Goal: Use online tool/utility: Utilize a website feature to perform a specific function

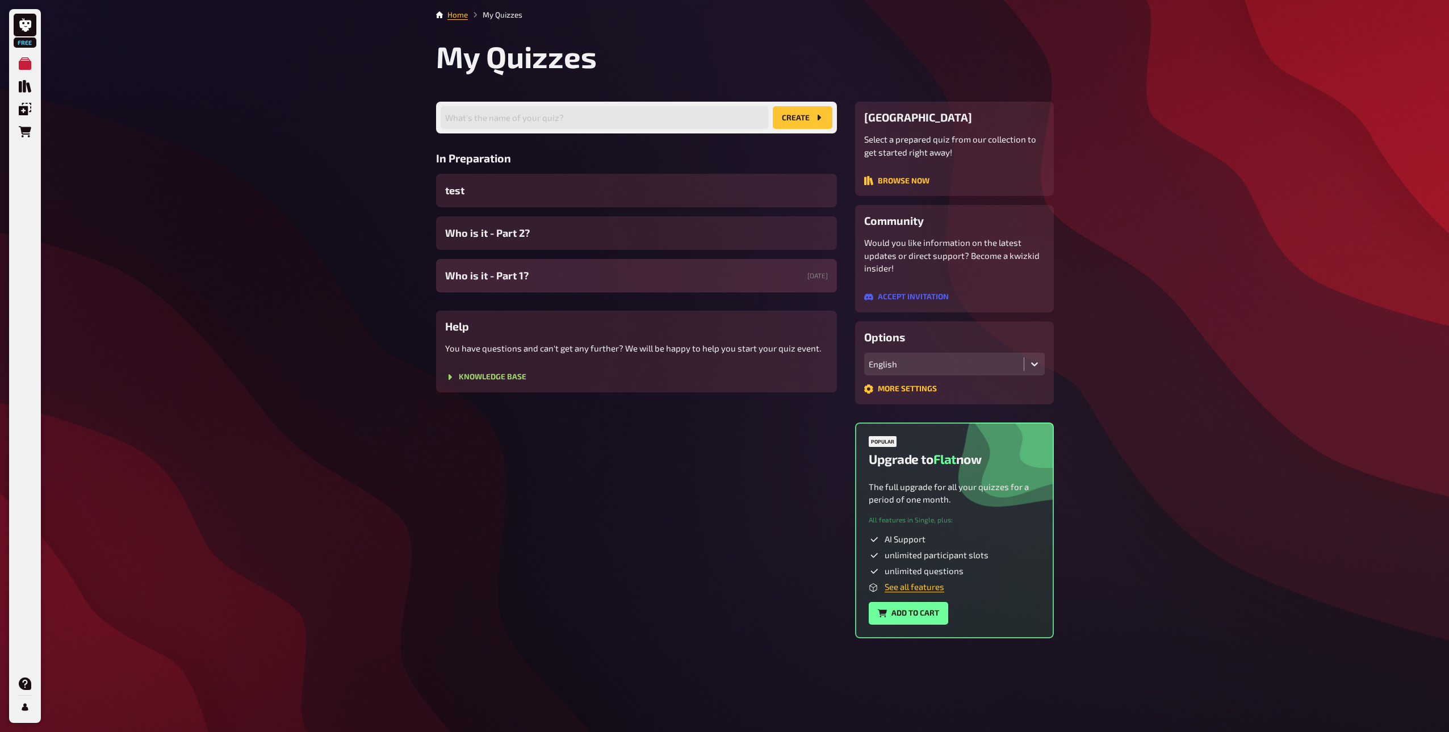
click at [529, 277] on div "Who is it - Part 1? [DATE]" at bounding box center [636, 275] width 401 height 33
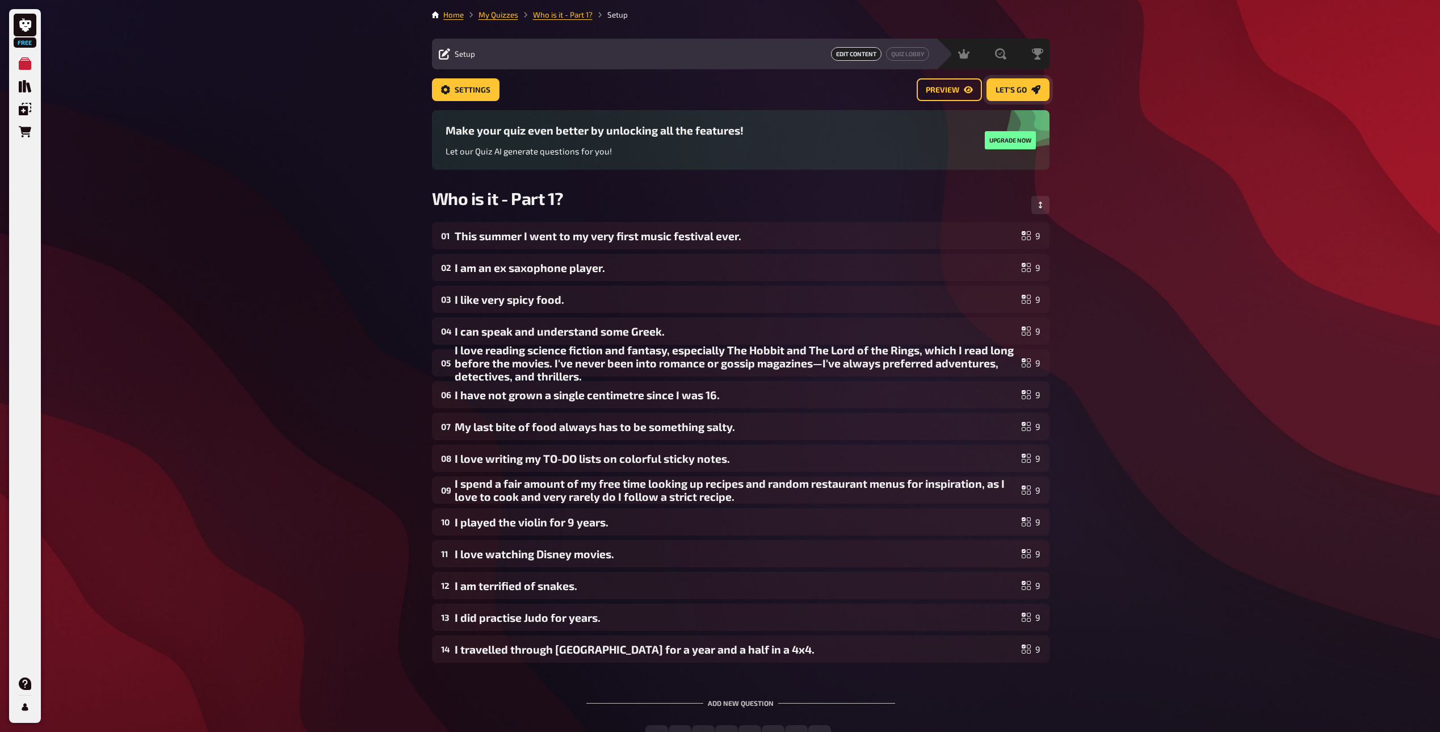
click at [1019, 95] on button "Let's go" at bounding box center [1018, 89] width 63 height 23
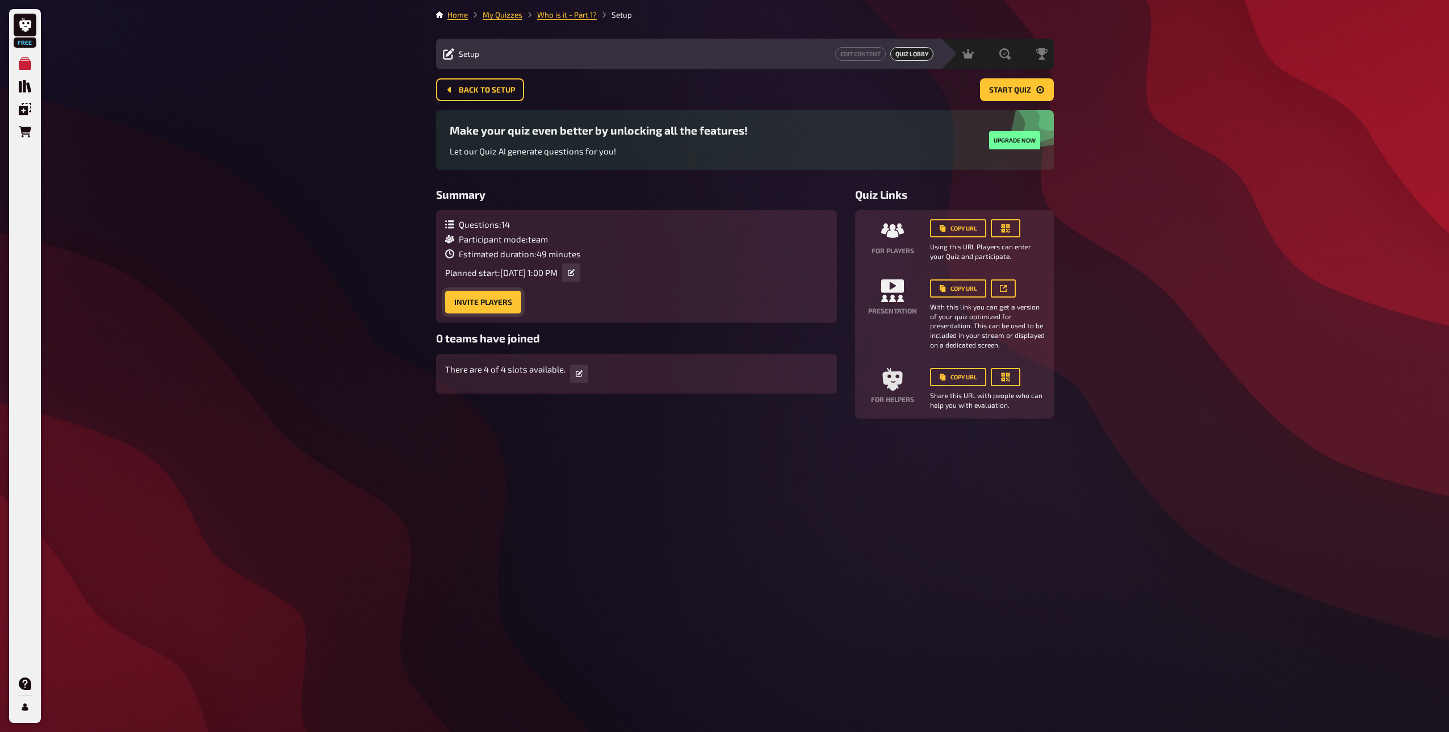
click at [472, 308] on button "Invite Players" at bounding box center [483, 302] width 76 height 23
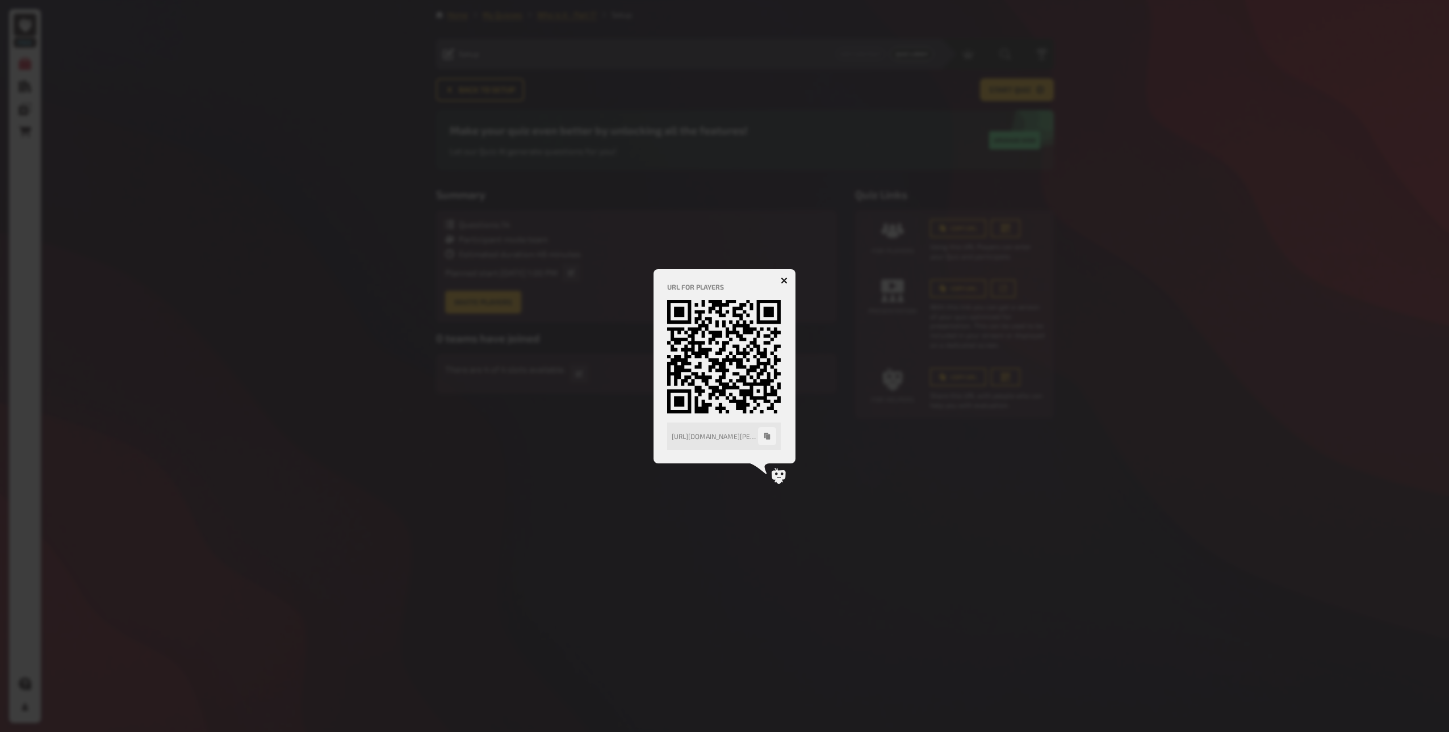
click at [765, 437] on icon "button" at bounding box center [767, 436] width 6 height 7
click at [765, 438] on icon "button" at bounding box center [767, 436] width 6 height 7
click at [485, 119] on div at bounding box center [724, 366] width 1449 height 732
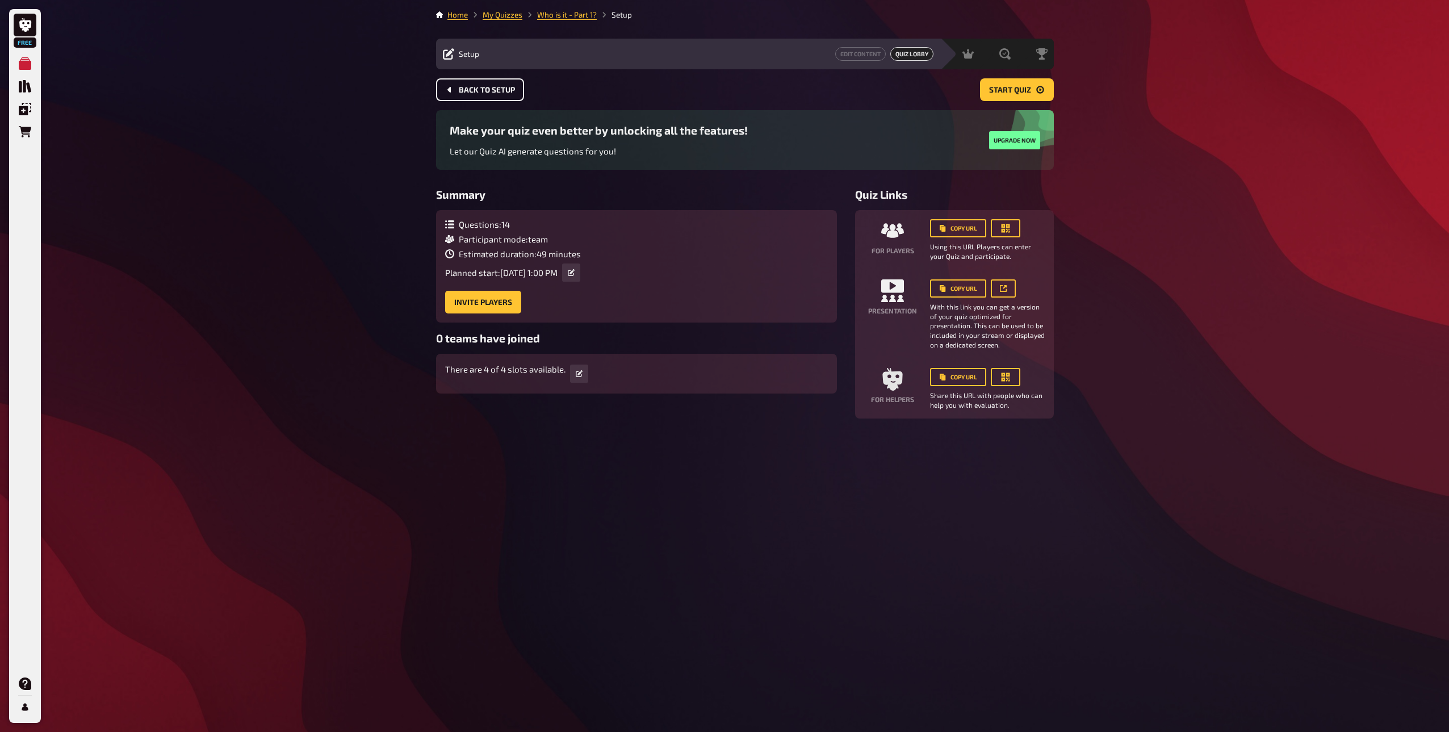
click at [507, 86] on span "Back to setup" at bounding box center [487, 90] width 56 height 8
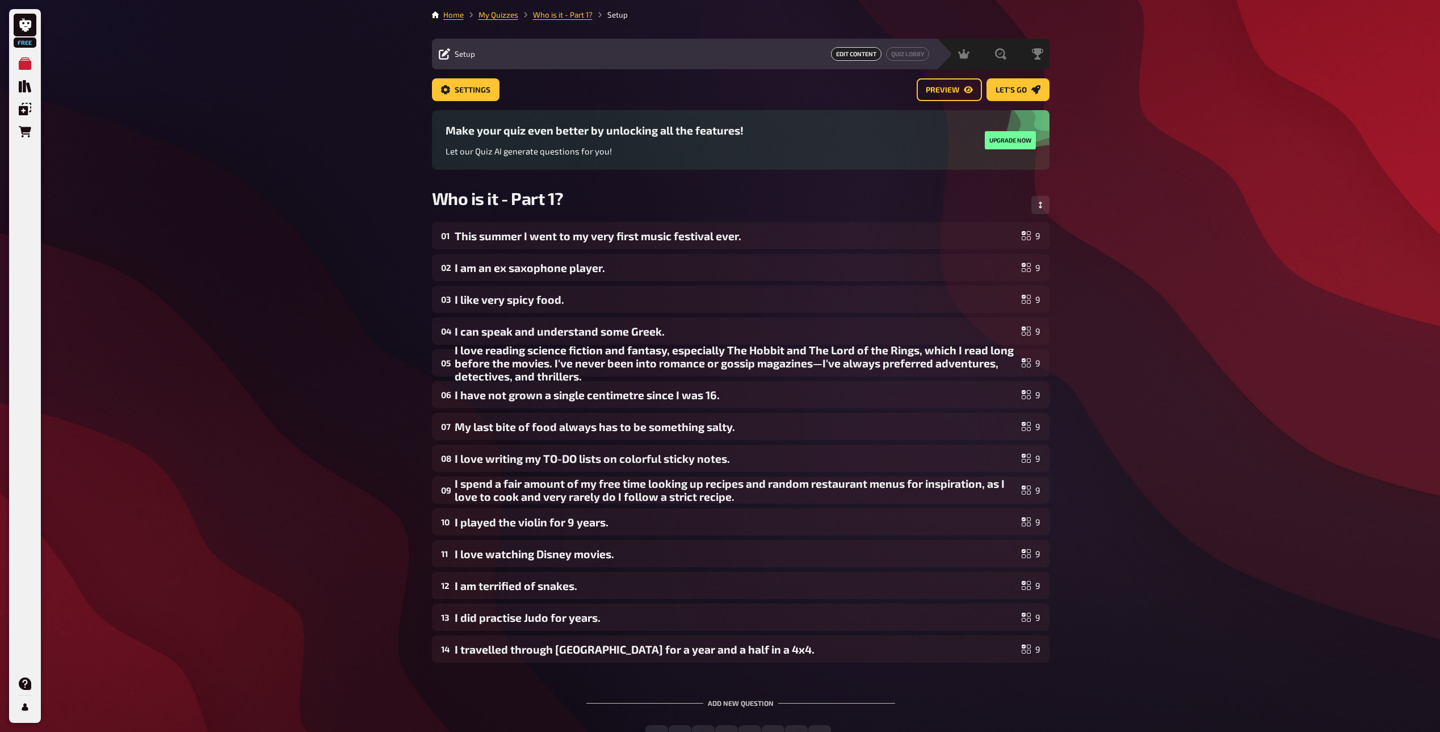
click at [1016, 72] on main "Home My Quizzes Who is it - Part 1? Setup Setup Edit Content Quiz Lobby Hosting…" at bounding box center [741, 387] width 618 height 757
click at [1012, 83] on button "Let's go" at bounding box center [1018, 89] width 63 height 23
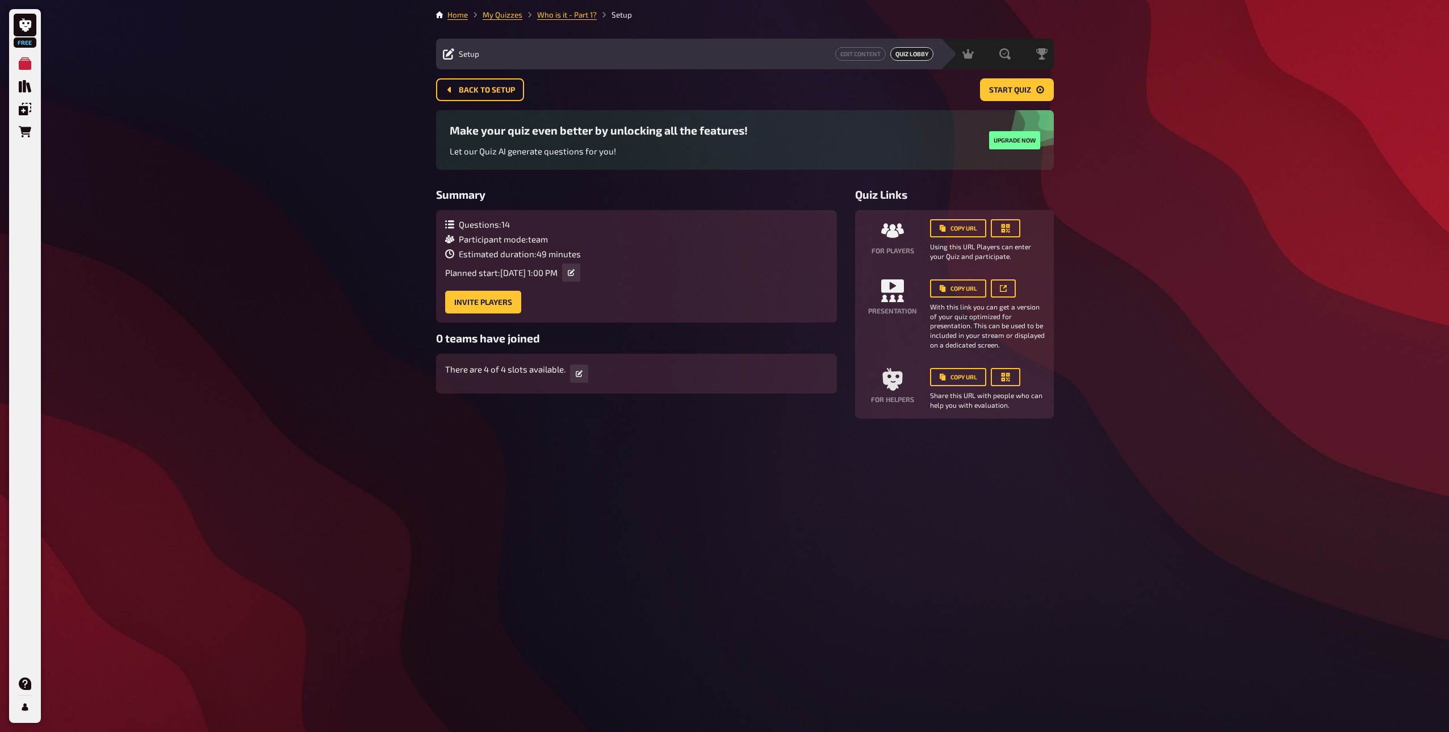
click at [403, 305] on div "Free My Quizzes Quiz Library Overlays Orders Help Profile Home My Quizzes Who i…" at bounding box center [724, 366] width 1449 height 732
click at [466, 298] on button "Invite Players" at bounding box center [483, 302] width 76 height 23
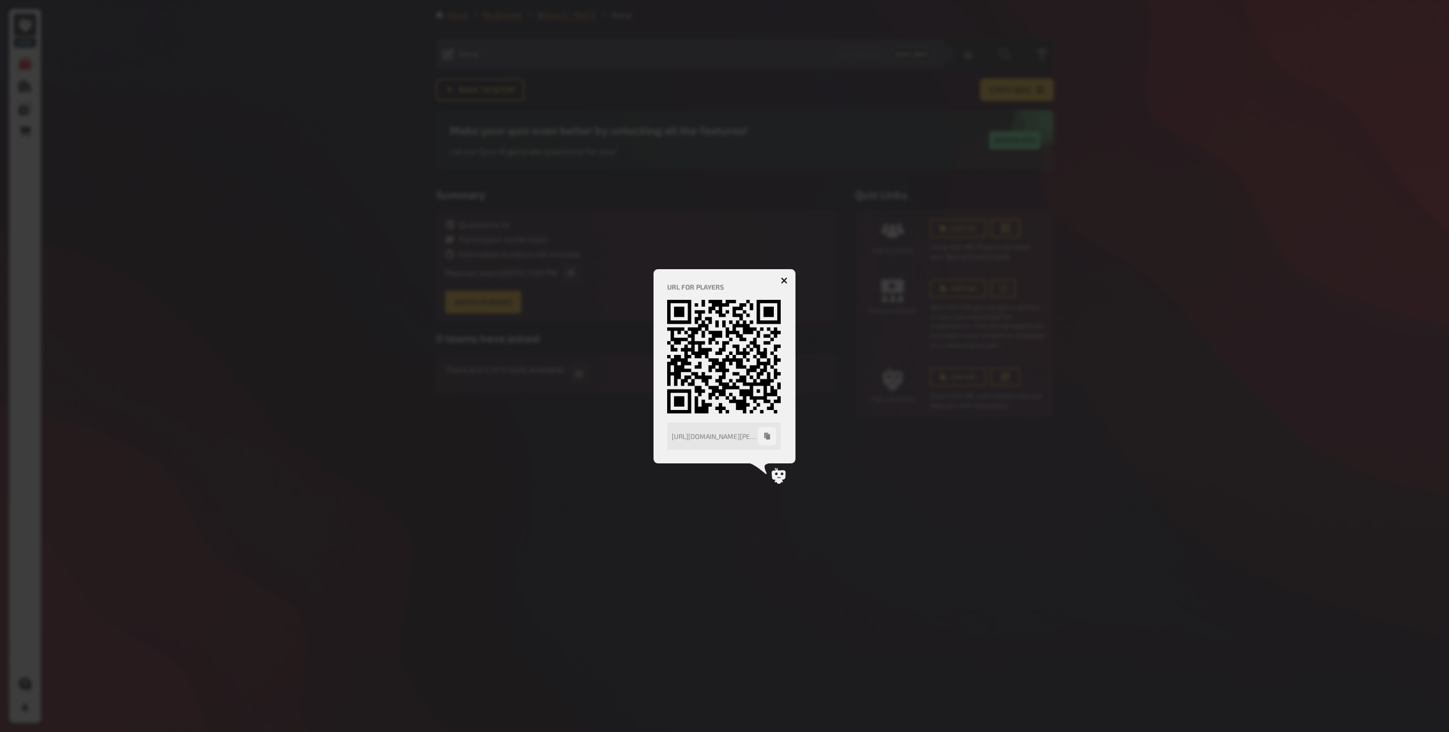
click at [769, 439] on icon "button" at bounding box center [767, 436] width 6 height 7
click at [779, 284] on h4 "URL for players" at bounding box center [724, 287] width 115 height 8
click at [782, 283] on icon "button" at bounding box center [784, 280] width 11 height 11
